Goal: Information Seeking & Learning: Learn about a topic

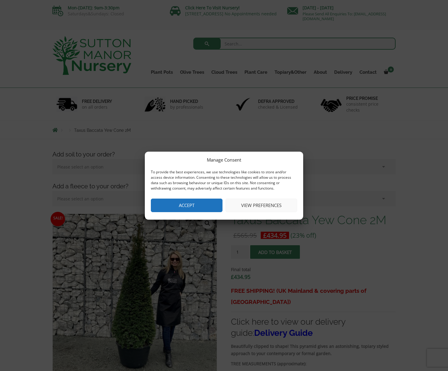
click at [249, 209] on button "View preferences" at bounding box center [261, 206] width 72 height 14
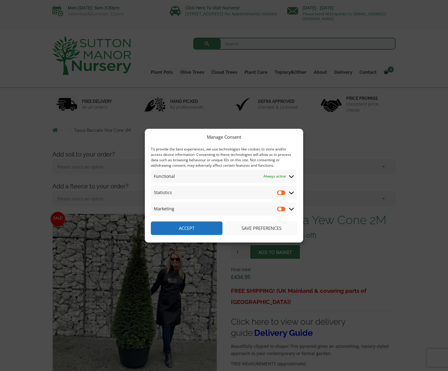
click at [256, 228] on button "Save preferences" at bounding box center [261, 228] width 72 height 14
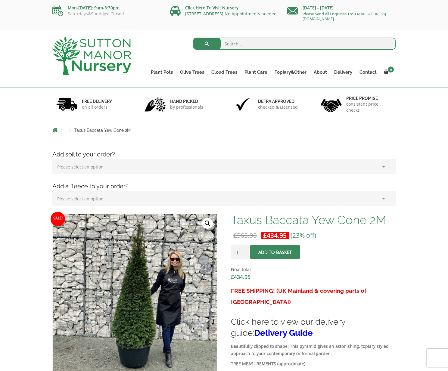
click at [211, 221] on link "🔍" at bounding box center [207, 223] width 11 height 11
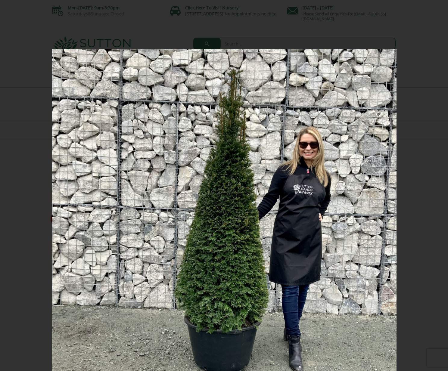
click at [215, 185] on img at bounding box center [224, 221] width 345 height 345
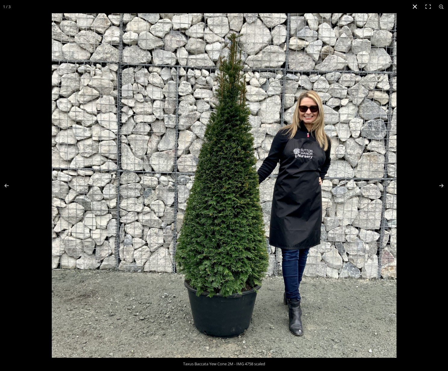
click at [413, 5] on button "Close (Esc)" at bounding box center [414, 6] width 13 height 13
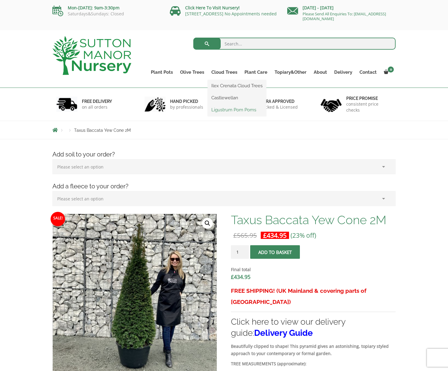
click at [227, 110] on link "Ligustrum Pom Poms" at bounding box center [237, 109] width 58 height 9
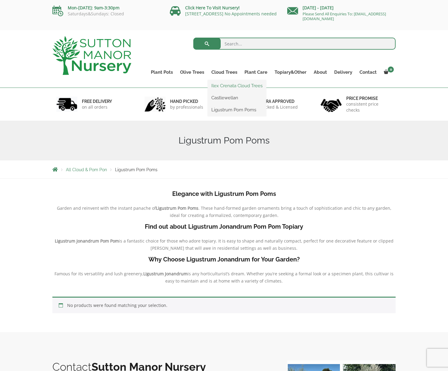
click at [234, 85] on link "Ilex Crenata Cloud Trees" at bounding box center [237, 85] width 58 height 9
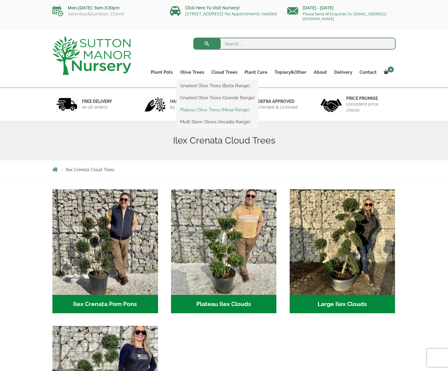
click at [196, 110] on link "Plateau Olive Trees (Mesa Range)" at bounding box center [217, 109] width 82 height 9
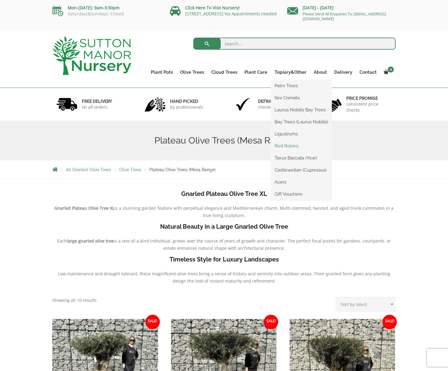
click at [295, 150] on link "Red Robins" at bounding box center [301, 145] width 61 height 9
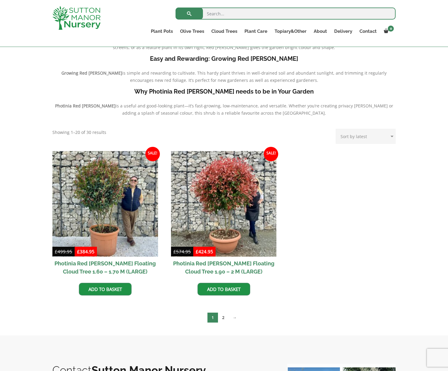
scroll to position [158, 0]
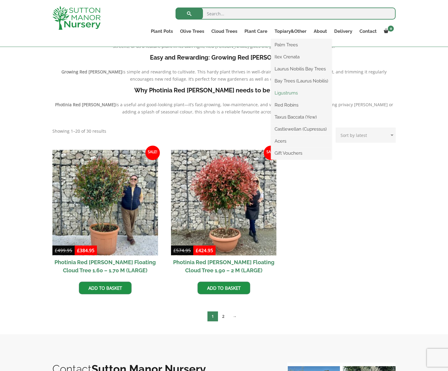
click at [286, 94] on link "Ligustrums" at bounding box center [301, 92] width 61 height 9
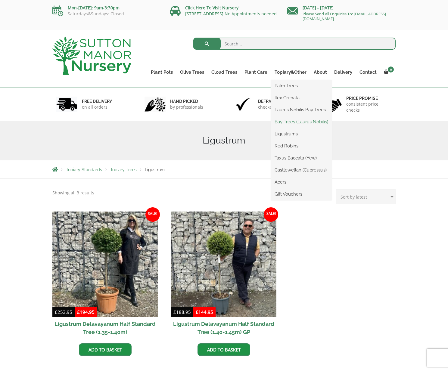
click at [290, 122] on link "Bay Trees (Laurus Nobilis)" at bounding box center [301, 121] width 61 height 9
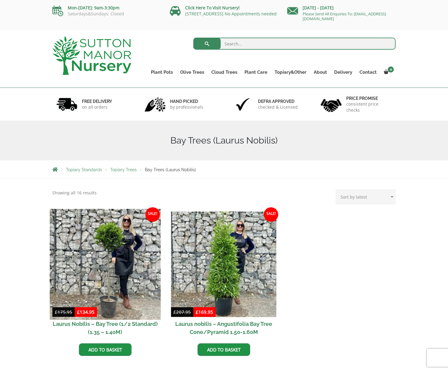
click at [131, 247] on img at bounding box center [105, 264] width 111 height 111
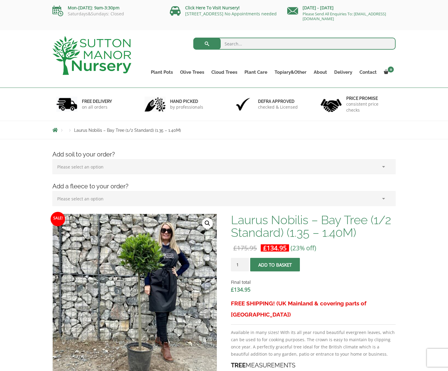
click at [206, 221] on link "🔍" at bounding box center [207, 223] width 11 height 11
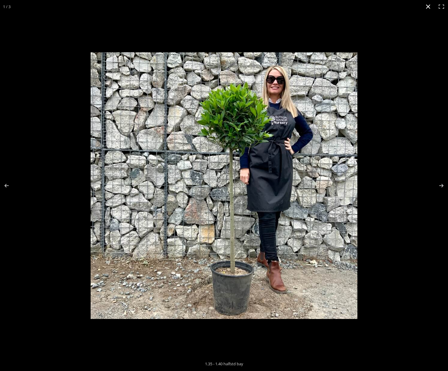
click at [427, 8] on button "Close (Esc)" at bounding box center [427, 6] width 13 height 13
